Goal: Navigation & Orientation: Find specific page/section

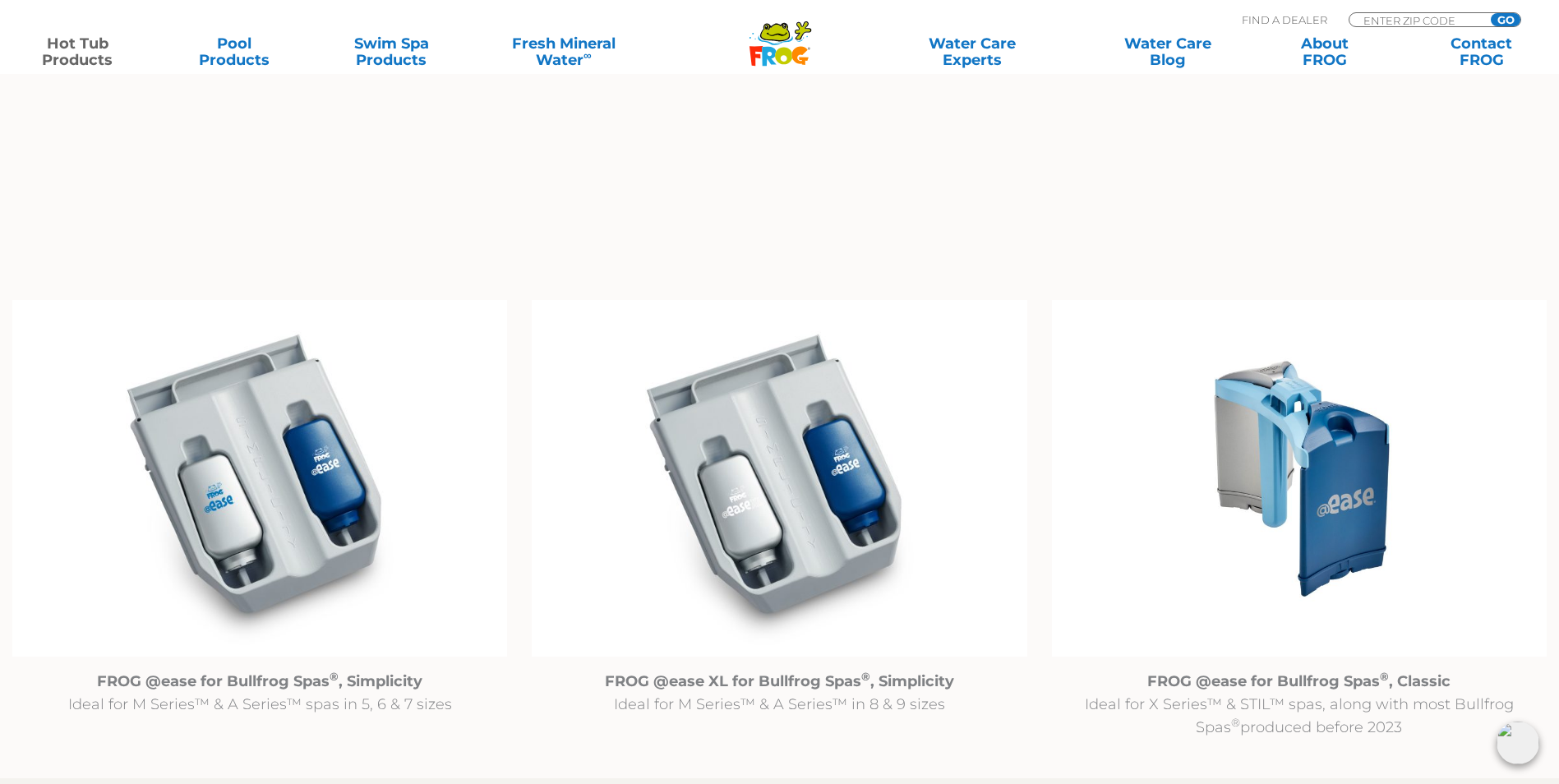
scroll to position [1397, 0]
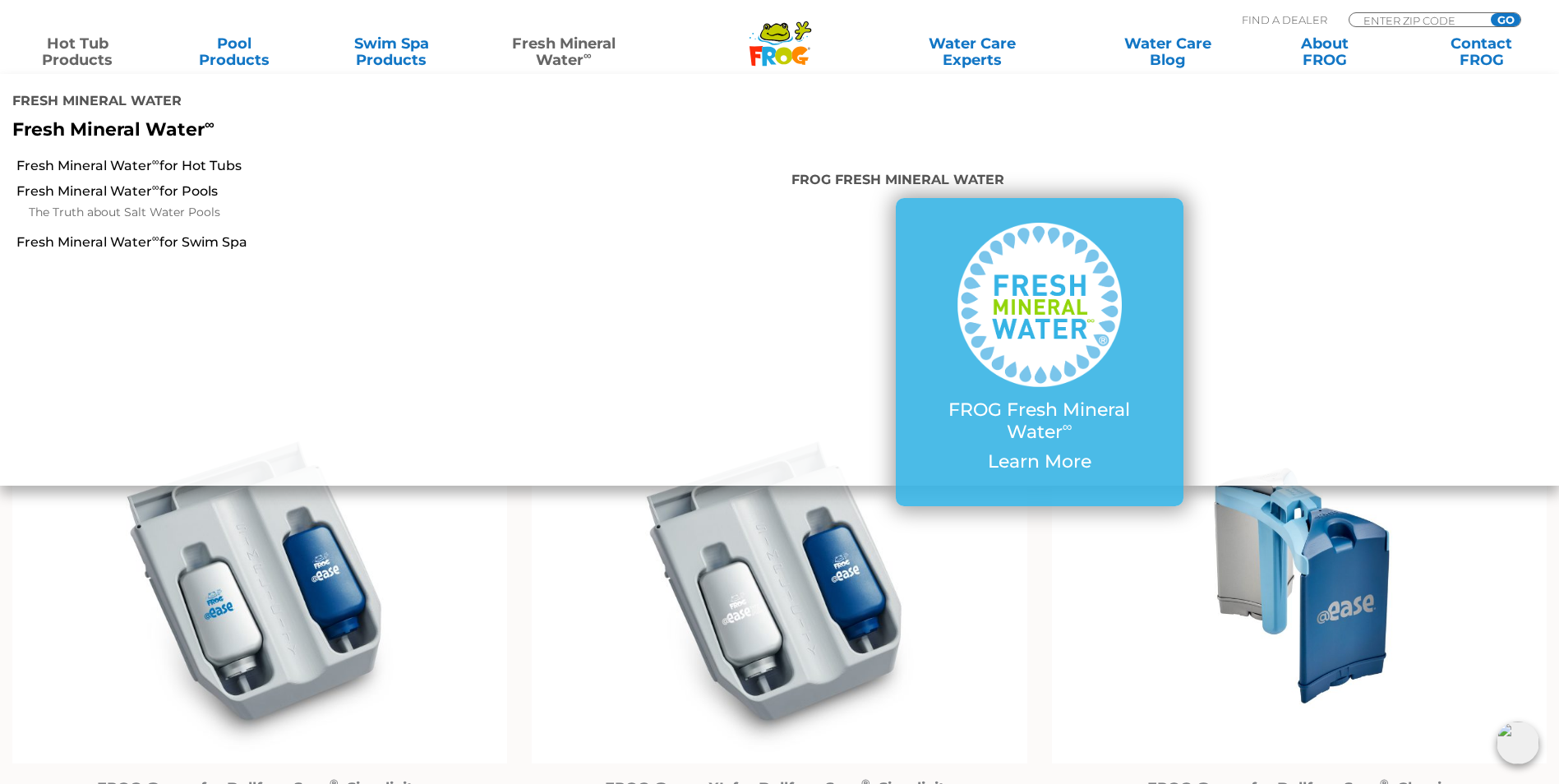
click at [547, 40] on link "Fresh Mineral Water ∞" at bounding box center [563, 52] width 153 height 33
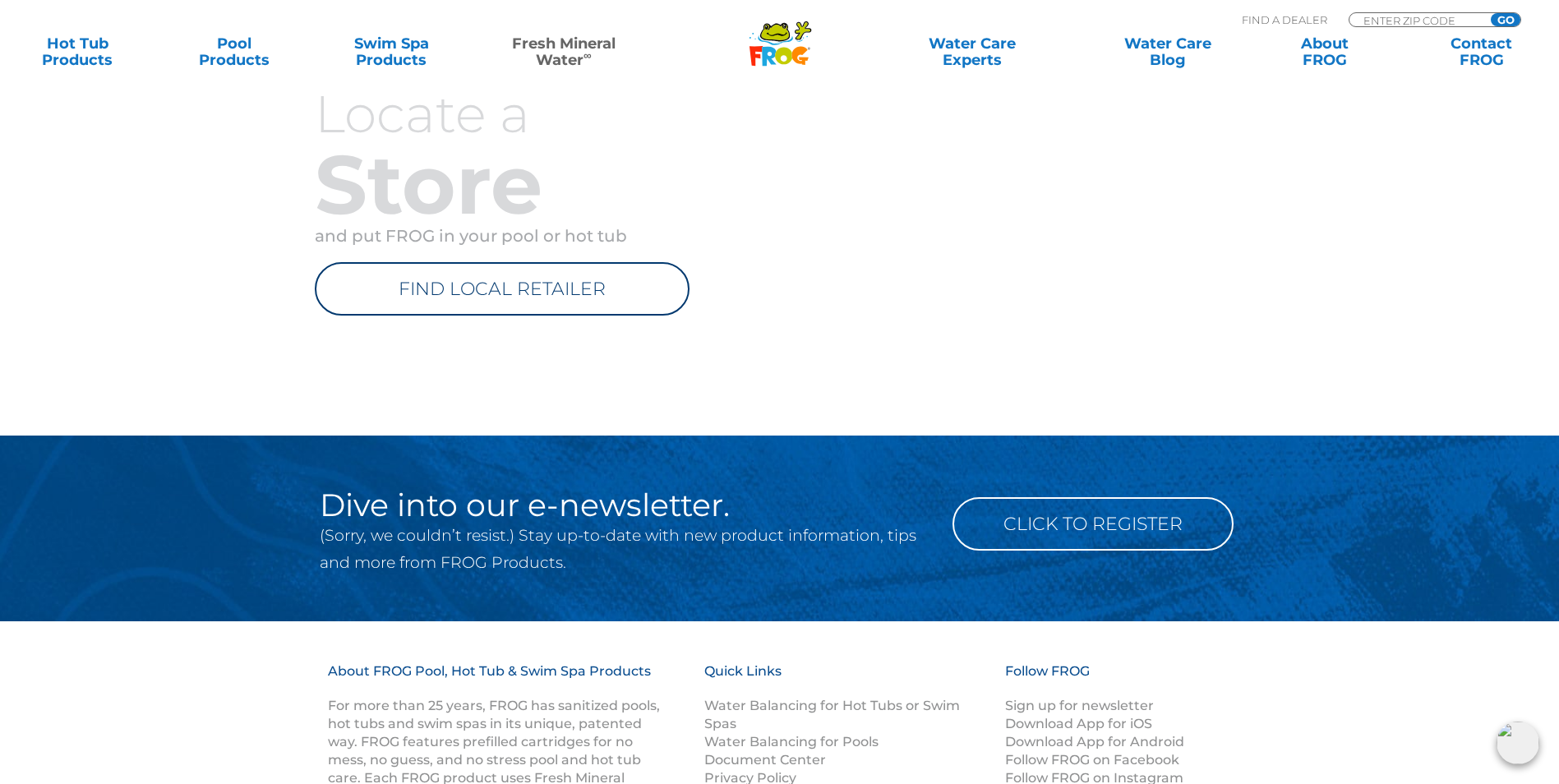
scroll to position [2054, 0]
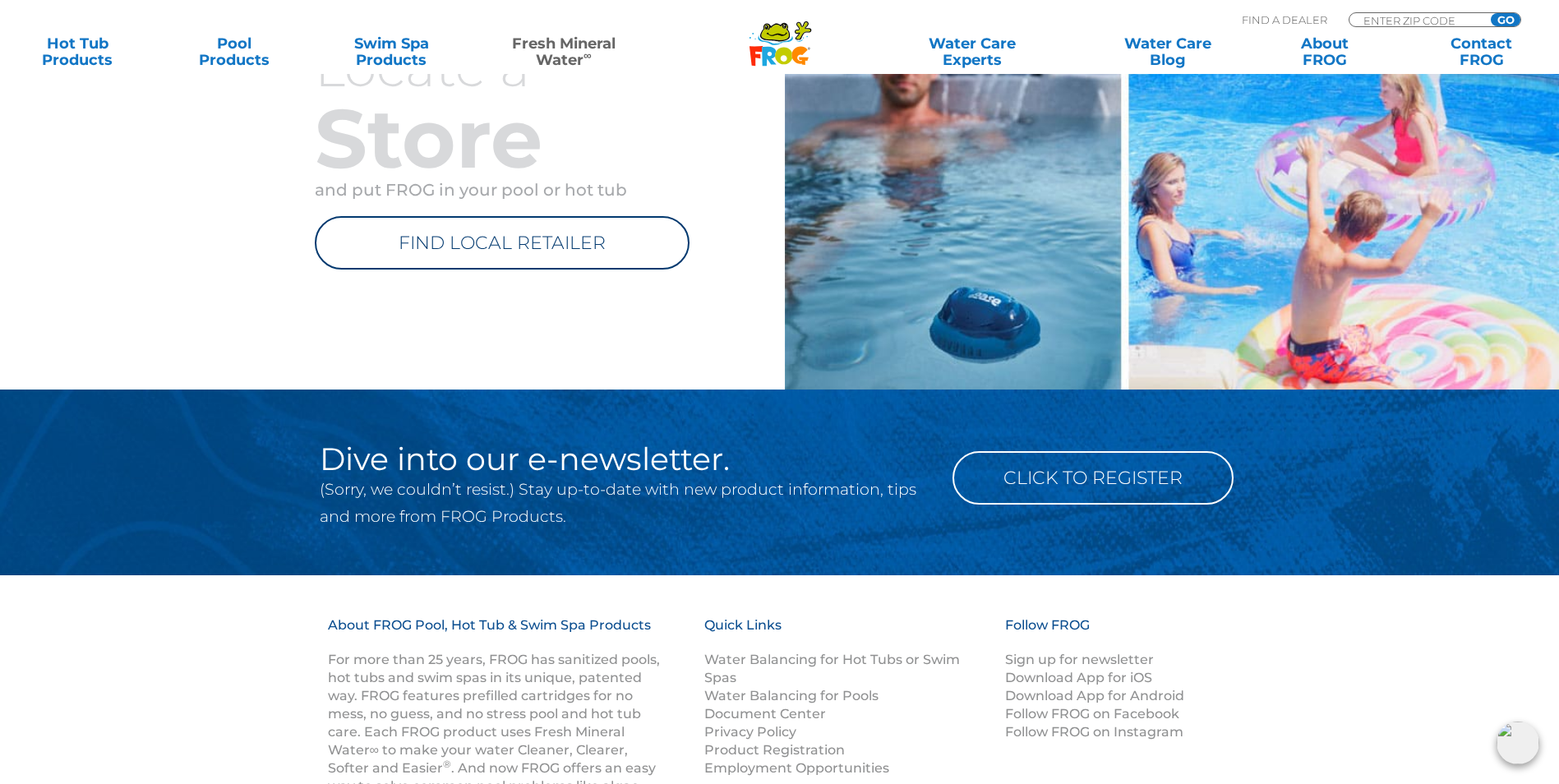
click at [501, 240] on link "FIND LOCAL RETAILER" at bounding box center [501, 242] width 375 height 53
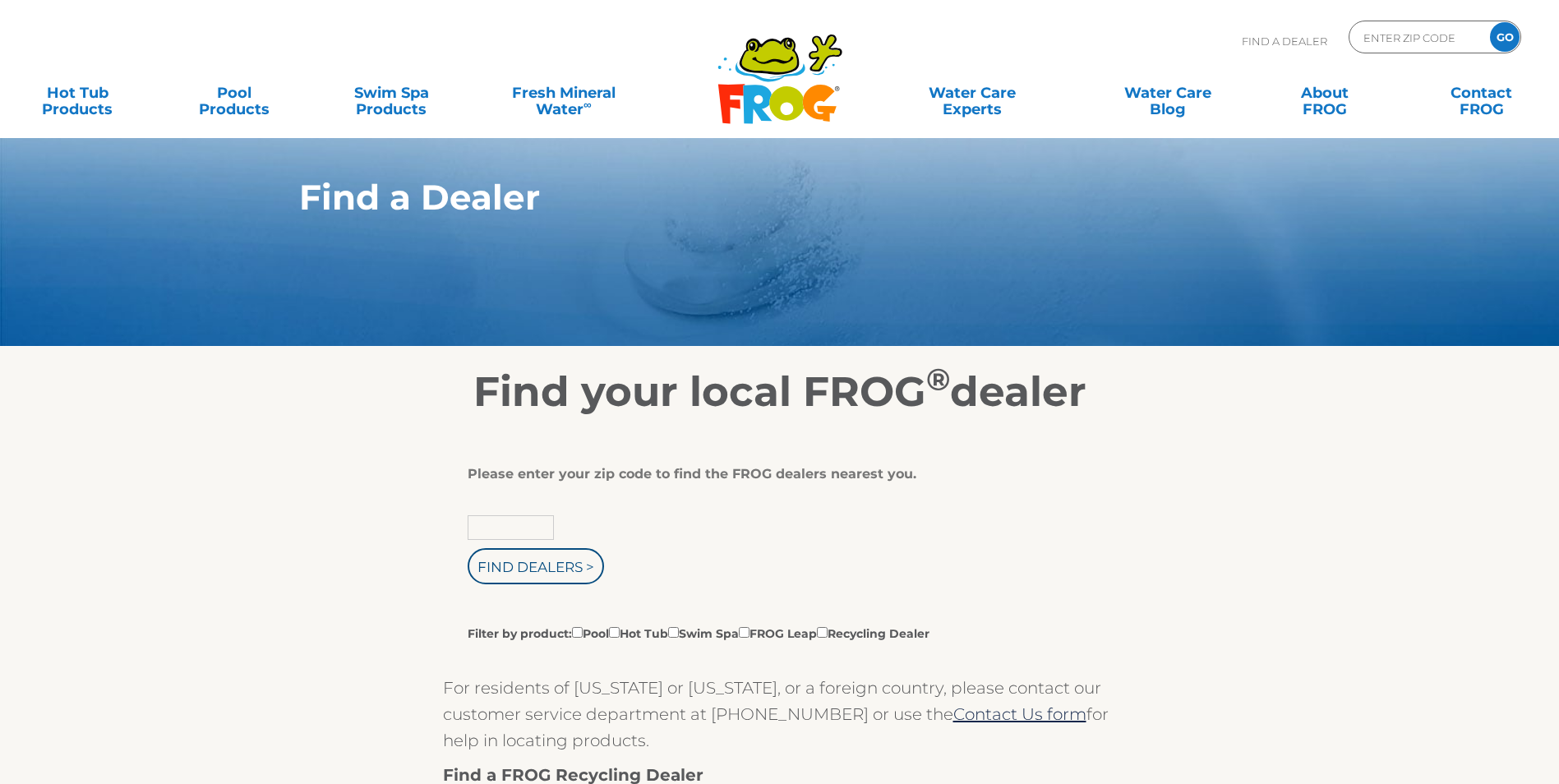
click at [524, 536] on input "text" at bounding box center [511, 527] width 87 height 24
type input "98264"
click at [525, 584] on input "Find Dealers >" at bounding box center [536, 565] width 136 height 36
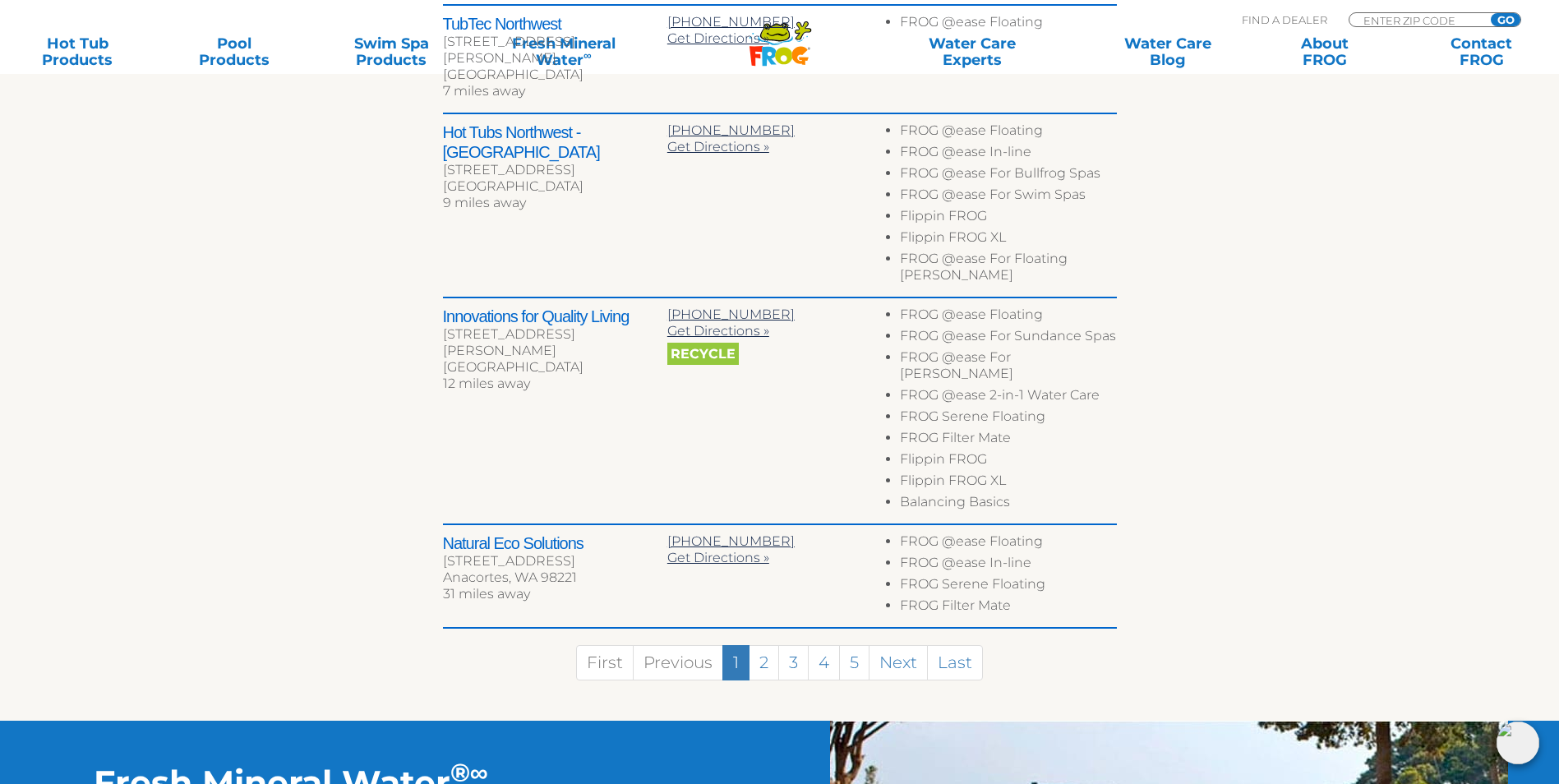
scroll to position [986, 0]
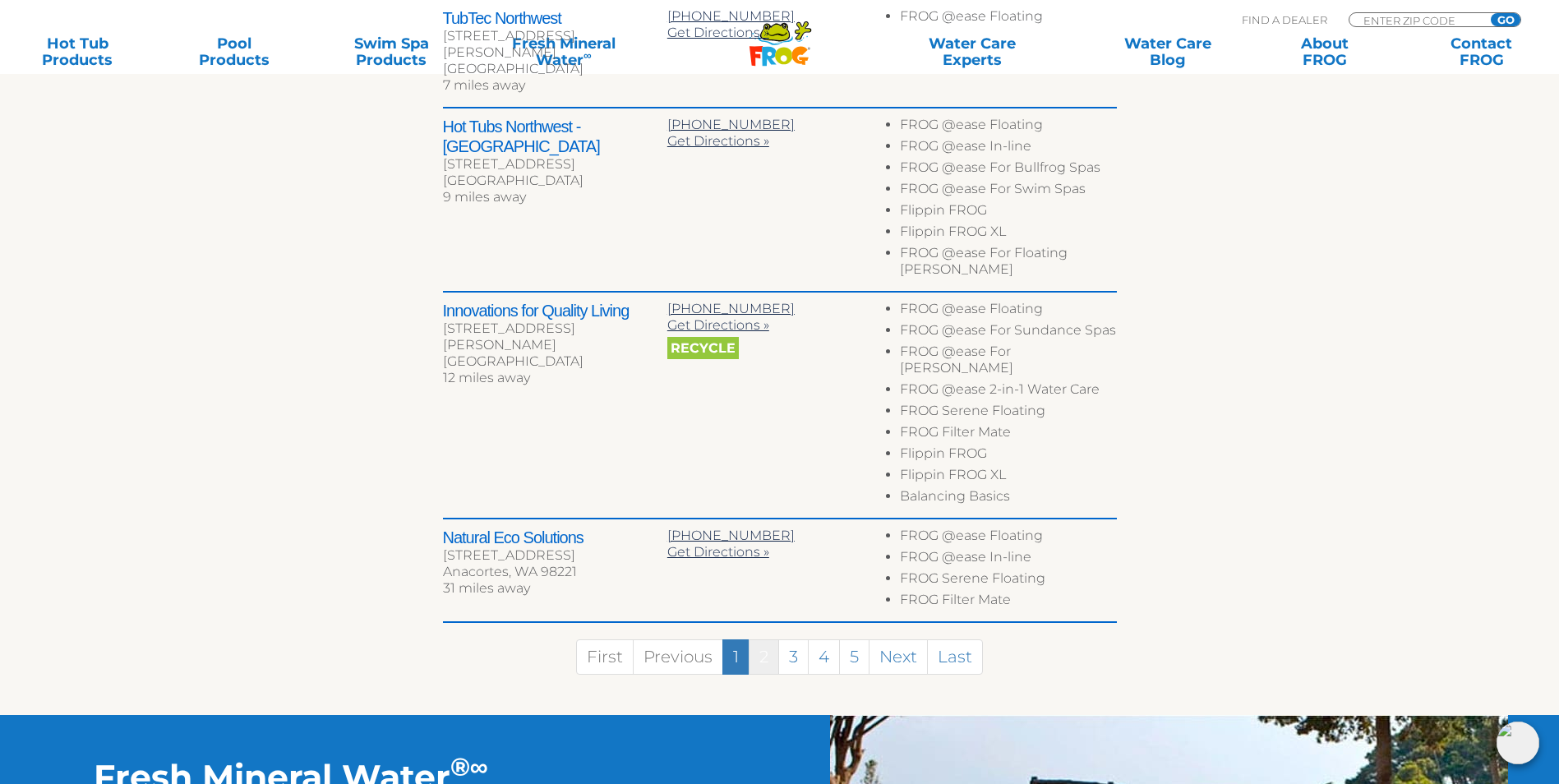
click at [762, 639] on link "2" at bounding box center [763, 657] width 30 height 35
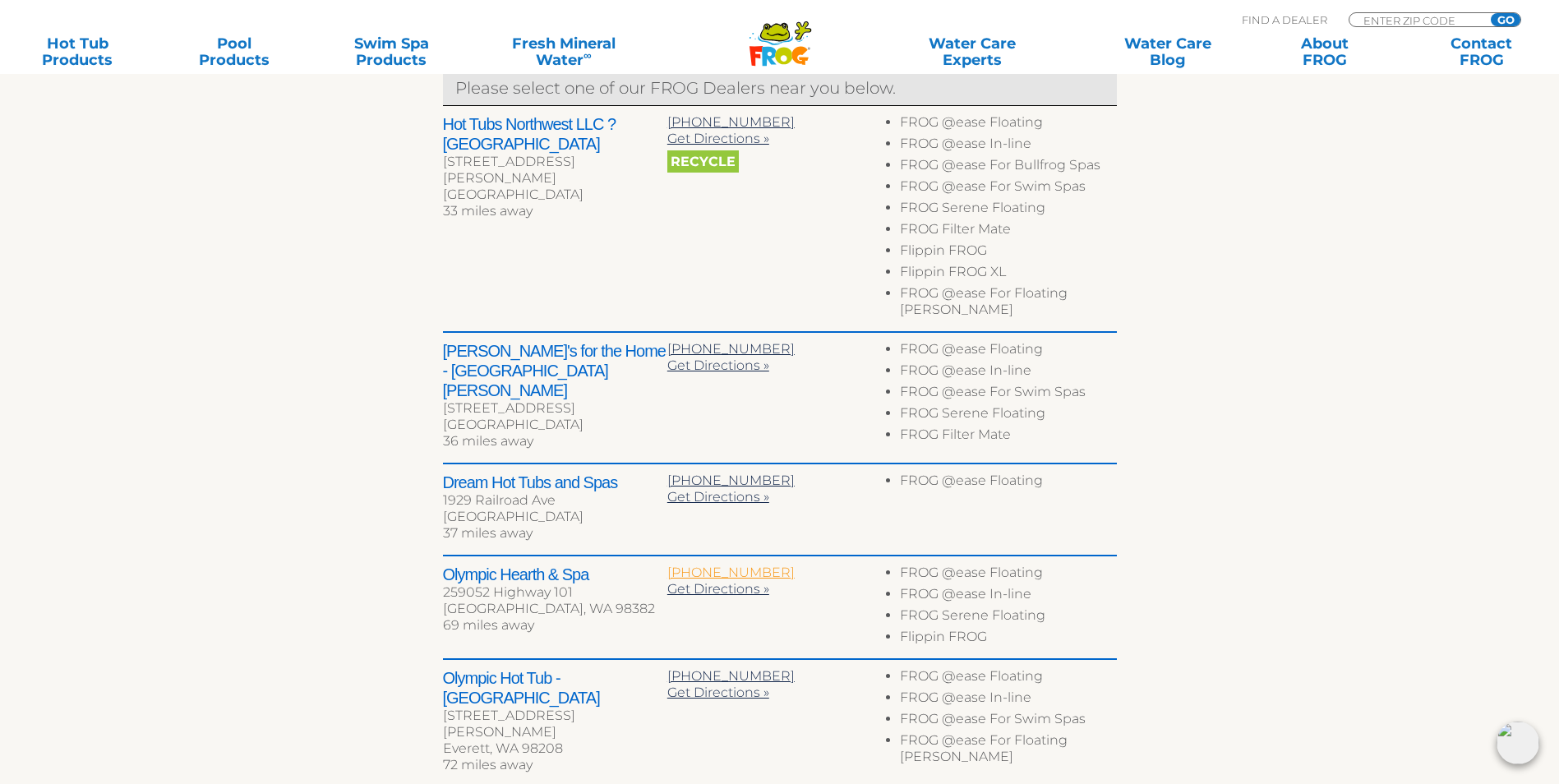
scroll to position [529, 0]
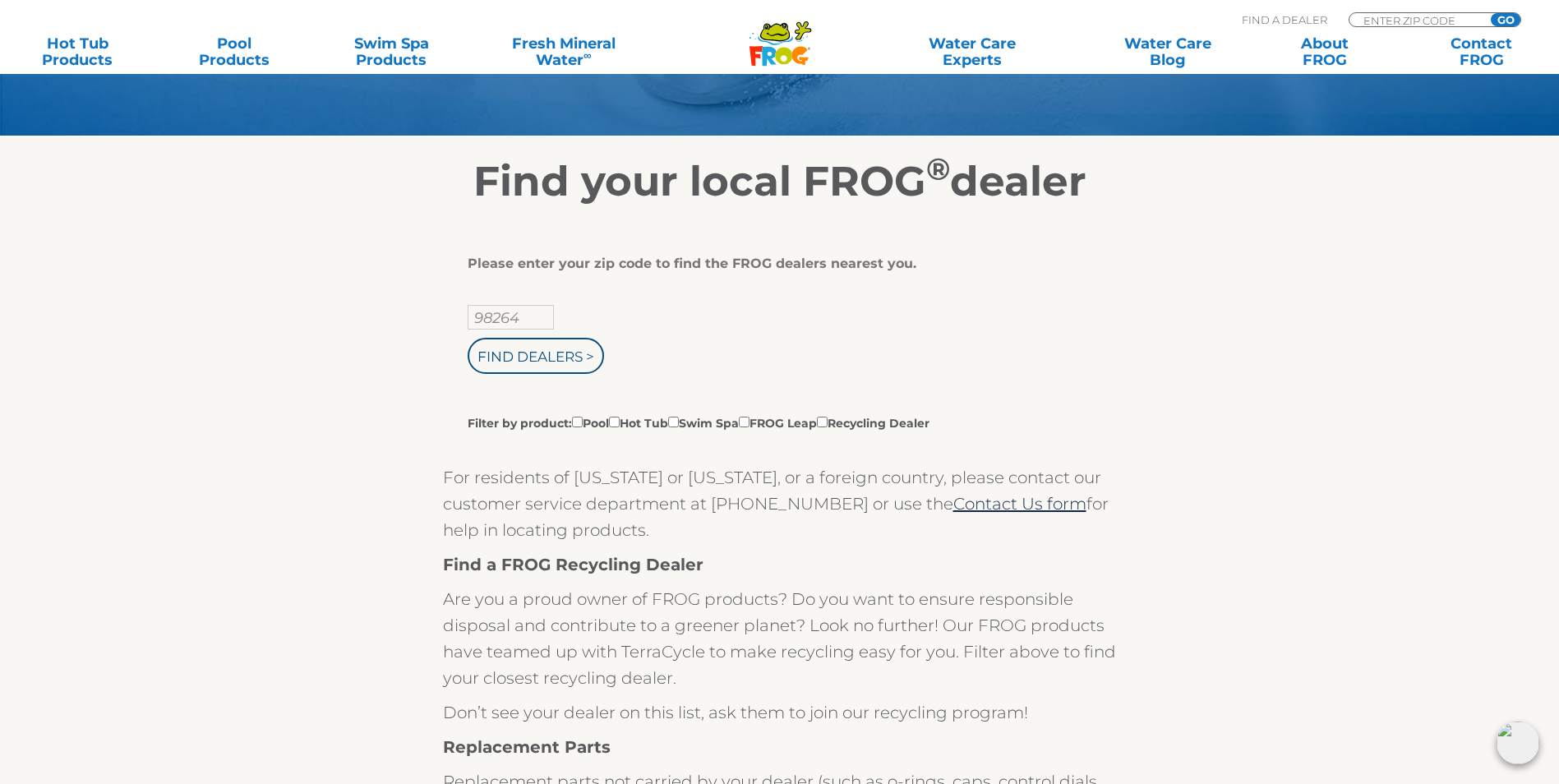
scroll to position [164, 0]
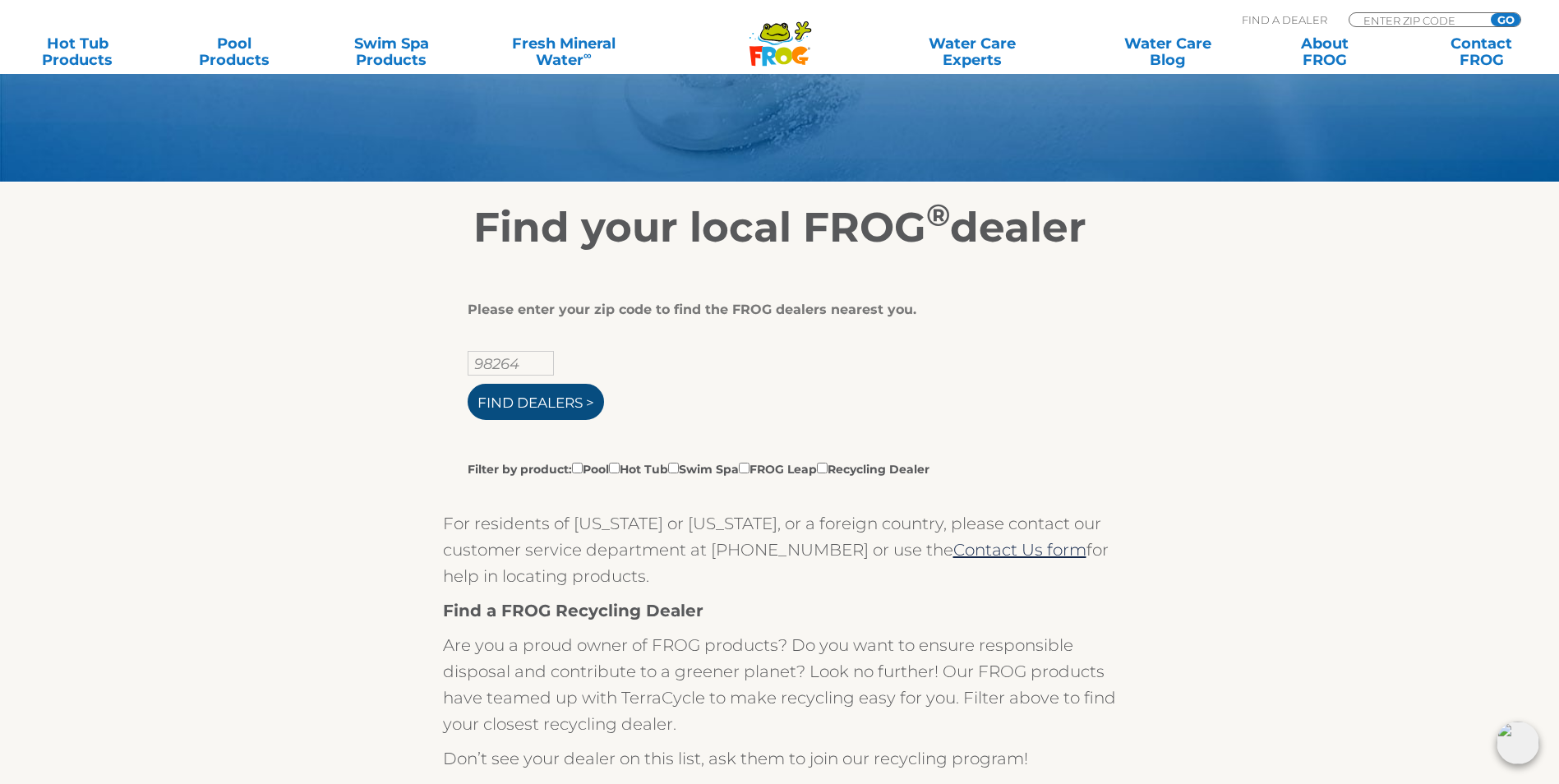
click at [537, 417] on input "Find Dealers >" at bounding box center [536, 401] width 136 height 36
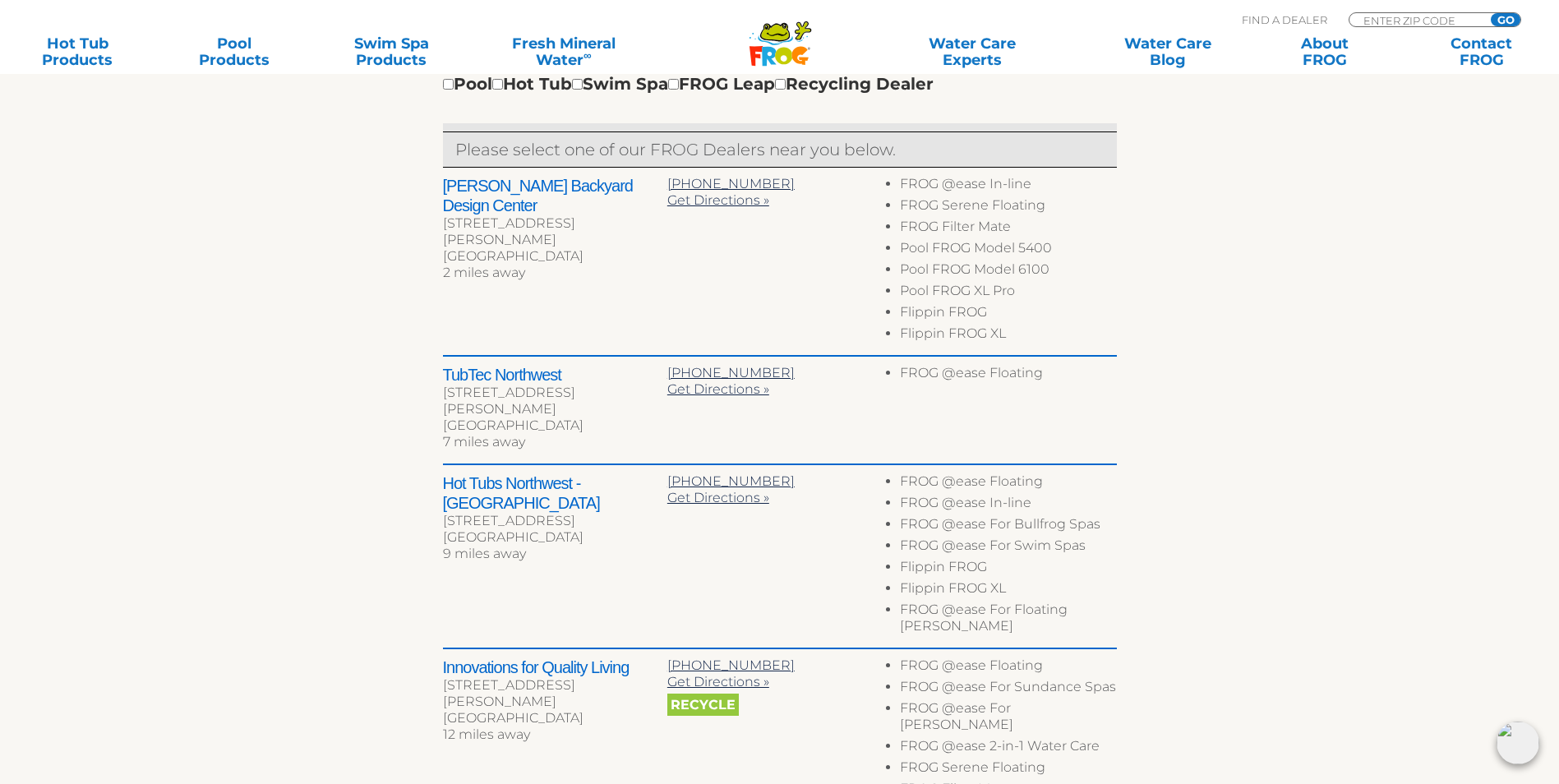
scroll to position [658, 0]
